Goal: Task Accomplishment & Management: Manage account settings

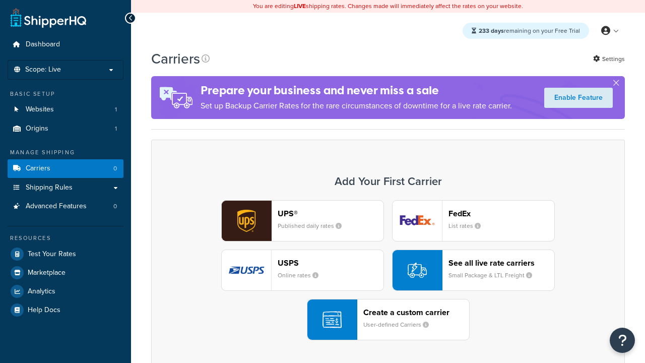
click at [501, 213] on header "FedEx" at bounding box center [501, 214] width 106 height 10
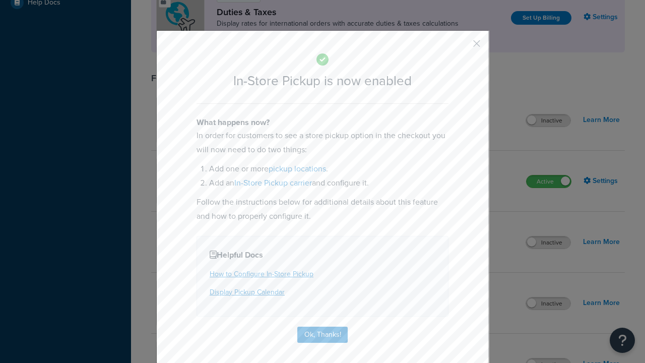
click at [461, 46] on button "button" at bounding box center [461, 47] width 3 height 3
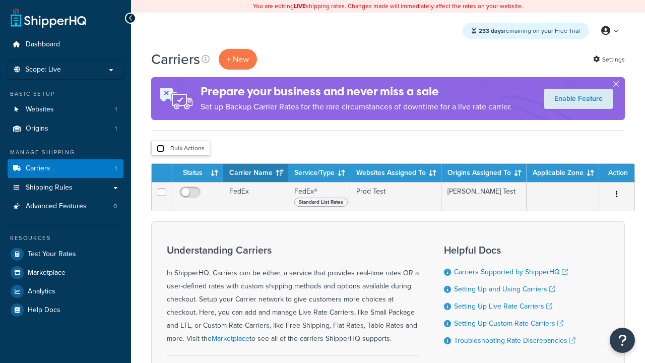
click at [160, 148] on input "checkbox" at bounding box center [161, 149] width 8 height 8
checkbox input "true"
click at [0, 0] on button "Delete" at bounding box center [0, 0] width 0 height 0
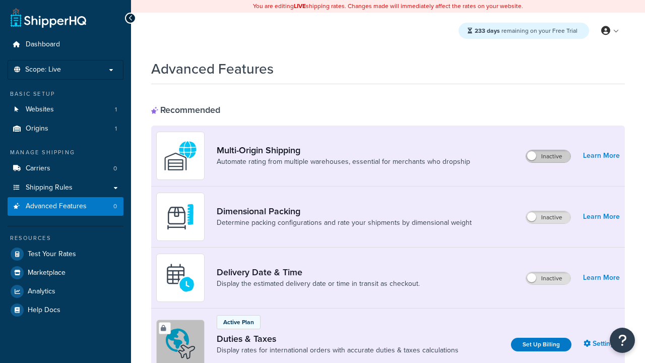
click at [548, 156] on label "Inactive" at bounding box center [548, 156] width 44 height 12
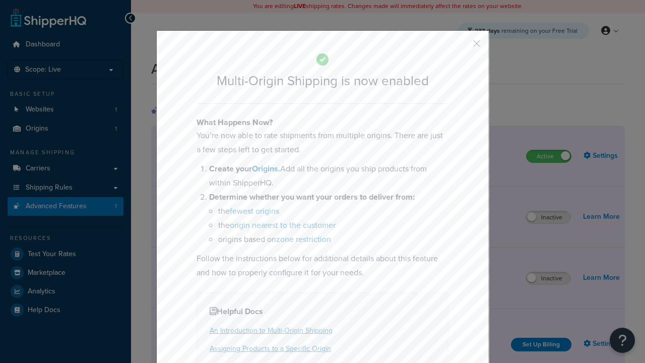
click at [461, 47] on button "button" at bounding box center [461, 47] width 3 height 3
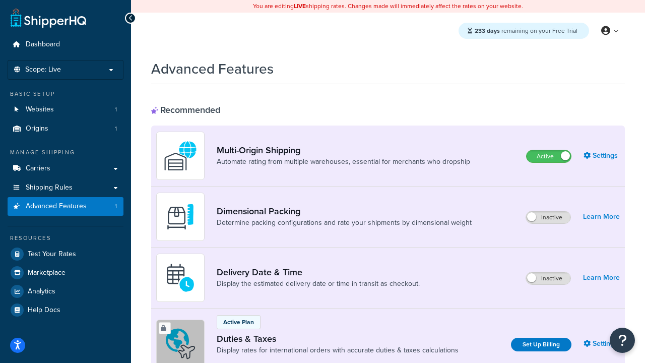
click at [548, 278] on label "Inactive" at bounding box center [548, 278] width 44 height 12
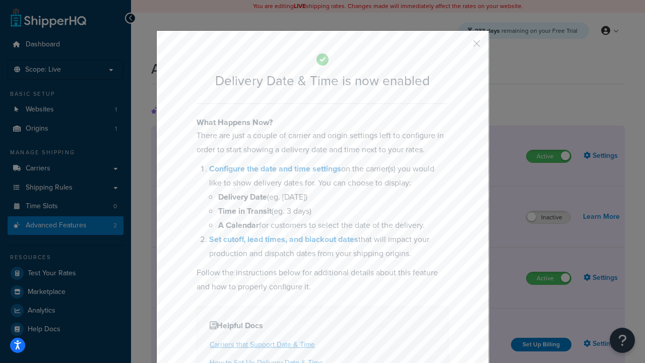
click at [461, 47] on button "button" at bounding box center [461, 47] width 3 height 3
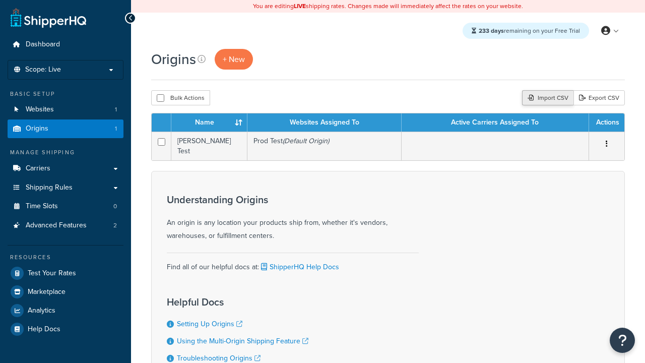
click at [546, 98] on div "Import CSV" at bounding box center [547, 97] width 51 height 15
